Goal: Transaction & Acquisition: Book appointment/travel/reservation

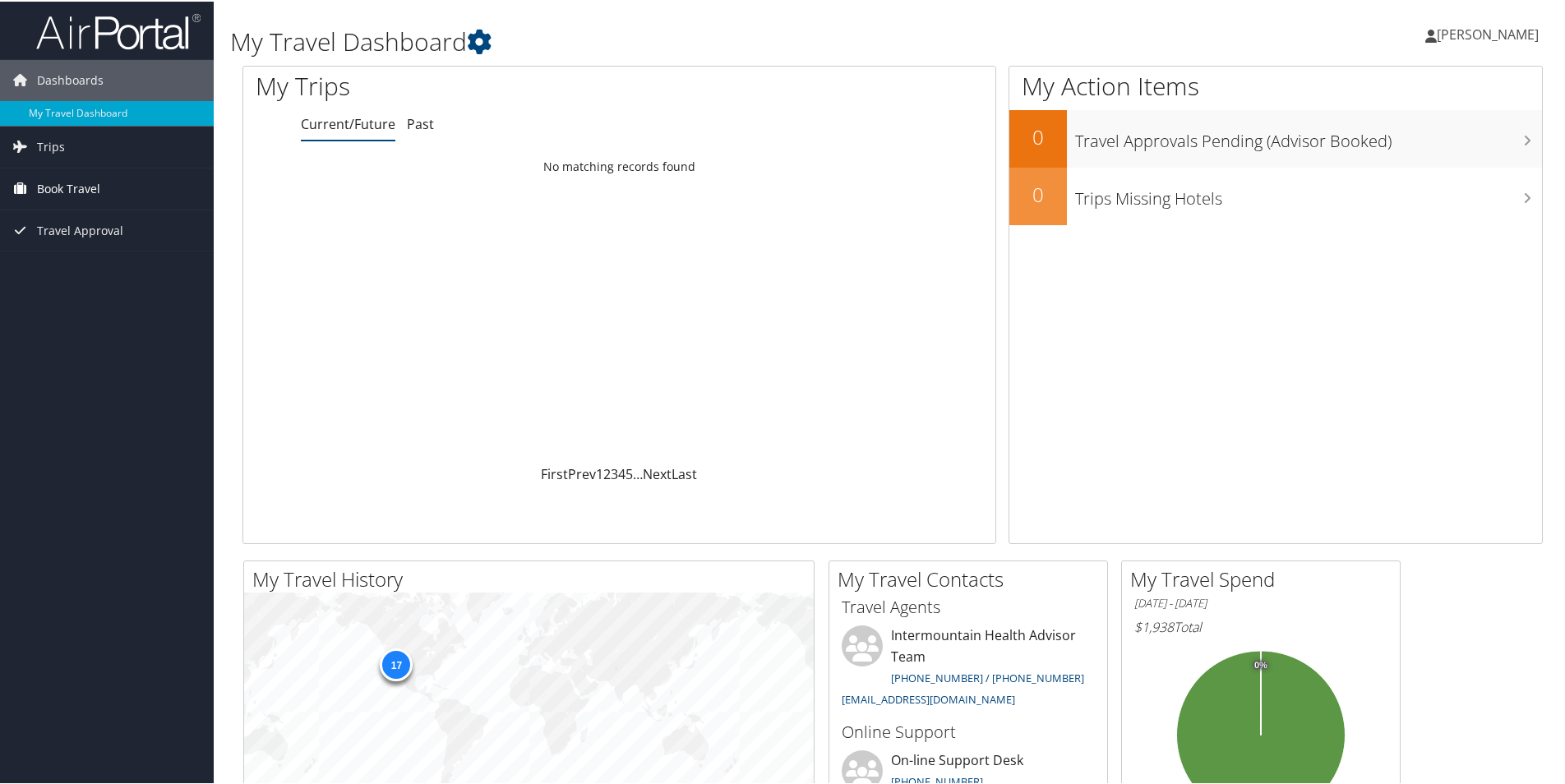
click at [69, 181] on span "Book Travel" at bounding box center [69, 187] width 63 height 41
click at [79, 266] on link "Book/Manage Online Trips" at bounding box center [106, 270] width 214 height 25
